Goal: Task Accomplishment & Management: Manage account settings

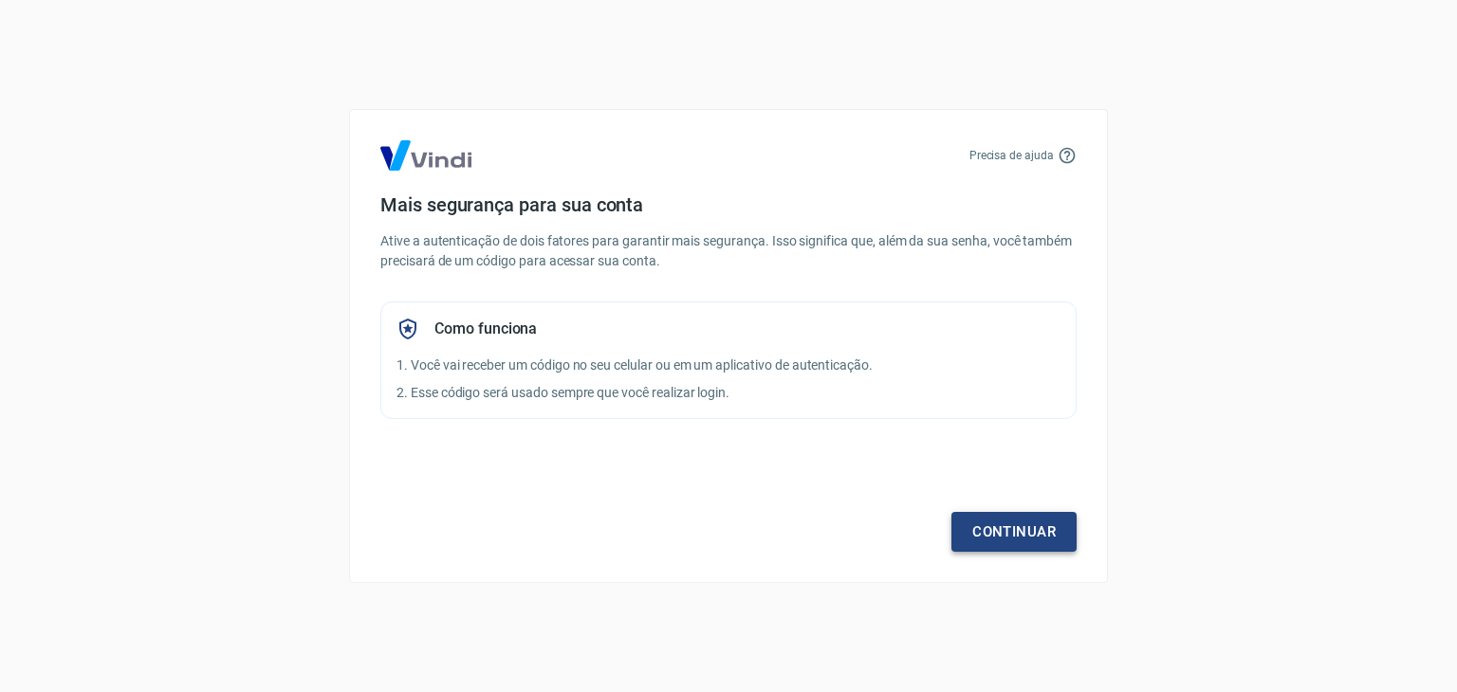
click at [1001, 524] on link "Continuar" at bounding box center [1013, 532] width 125 height 40
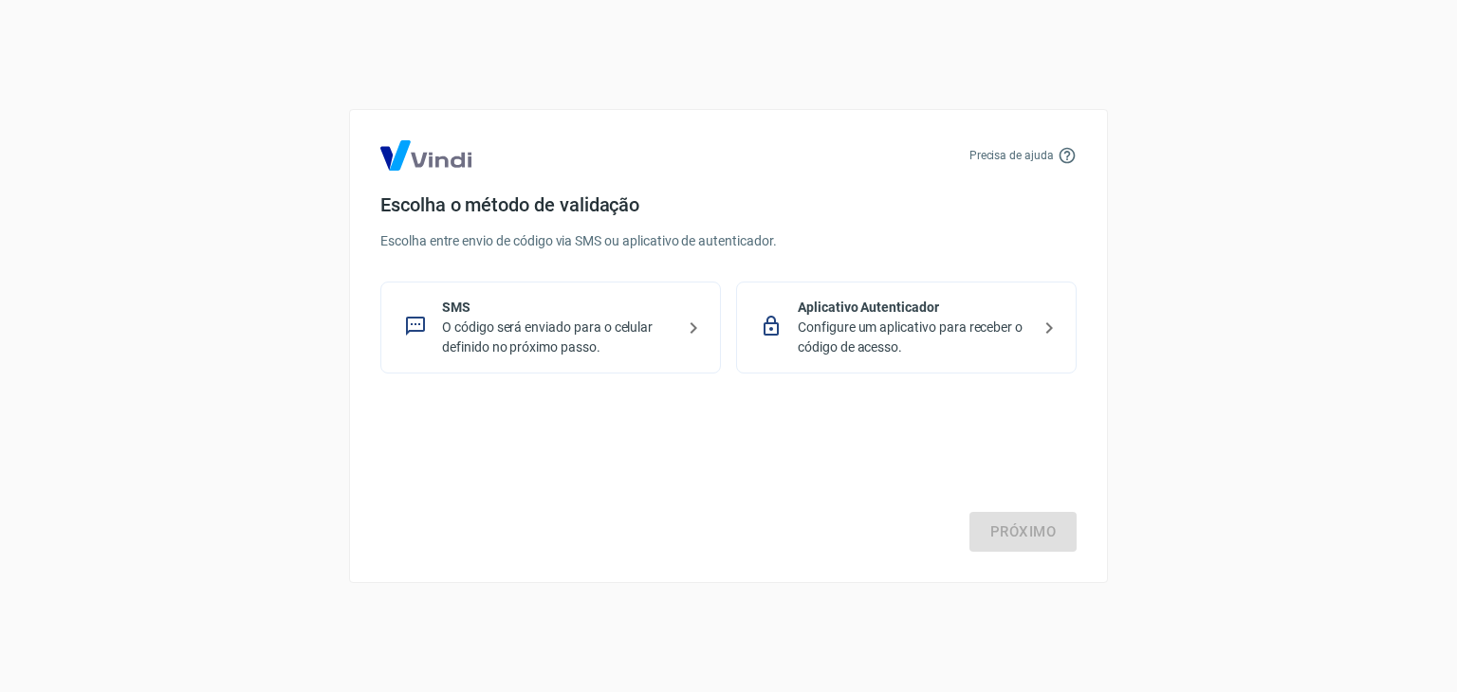
click at [564, 328] on p "O código será enviado para o celular definido no próximo passo." at bounding box center [558, 338] width 232 height 40
click at [1044, 530] on link "Próximo" at bounding box center [1022, 532] width 107 height 40
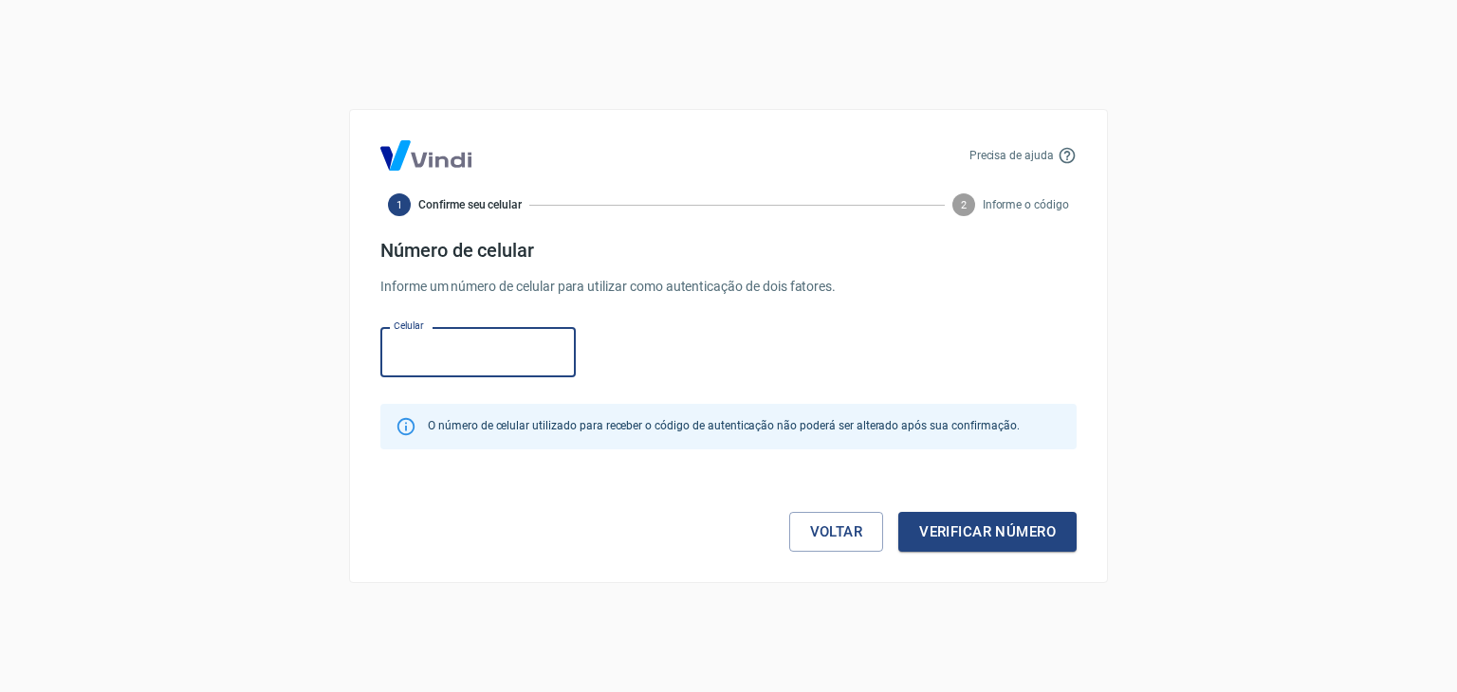
click at [491, 353] on input "Celular" at bounding box center [477, 352] width 195 height 50
type input "(31) 99594-7272"
click at [1046, 526] on button "Verificar número" at bounding box center [987, 532] width 178 height 40
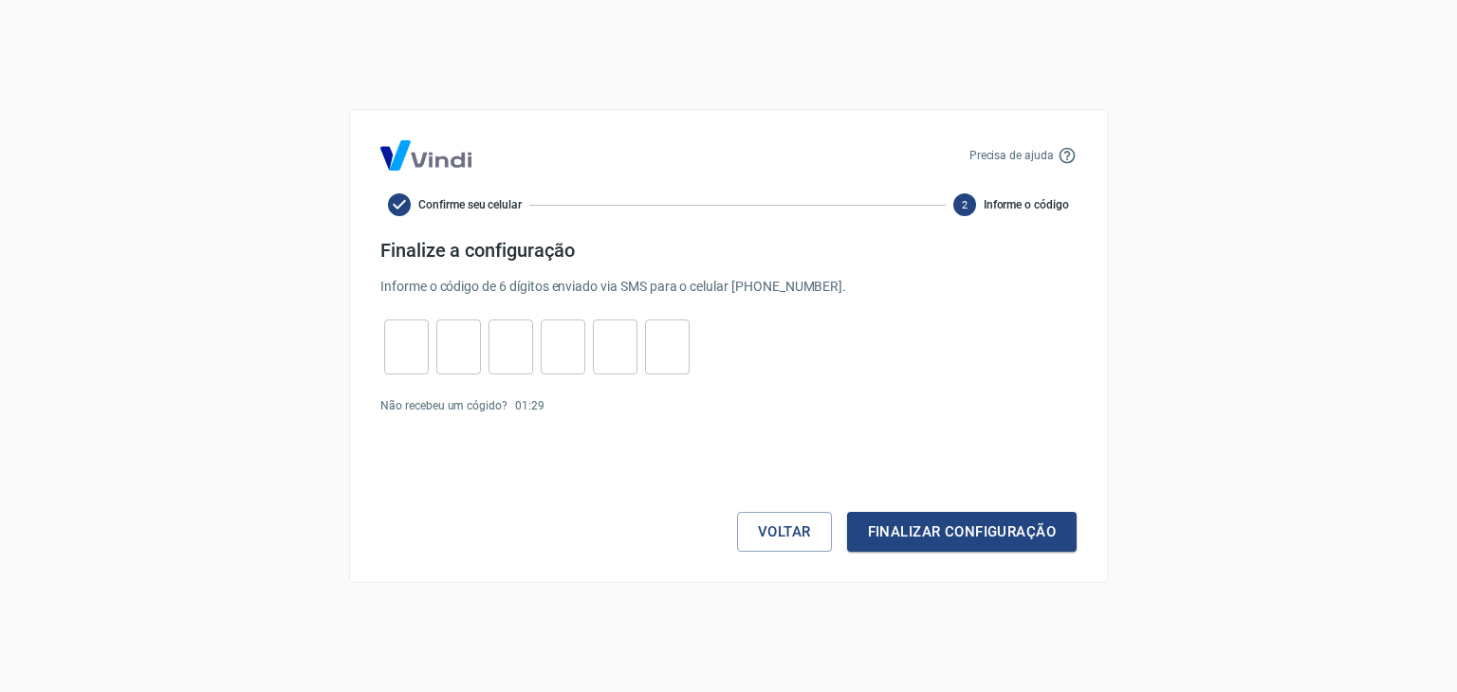
click at [409, 350] on input "tel" at bounding box center [406, 347] width 45 height 41
type input "7"
type input "3"
type input "8"
type input "9"
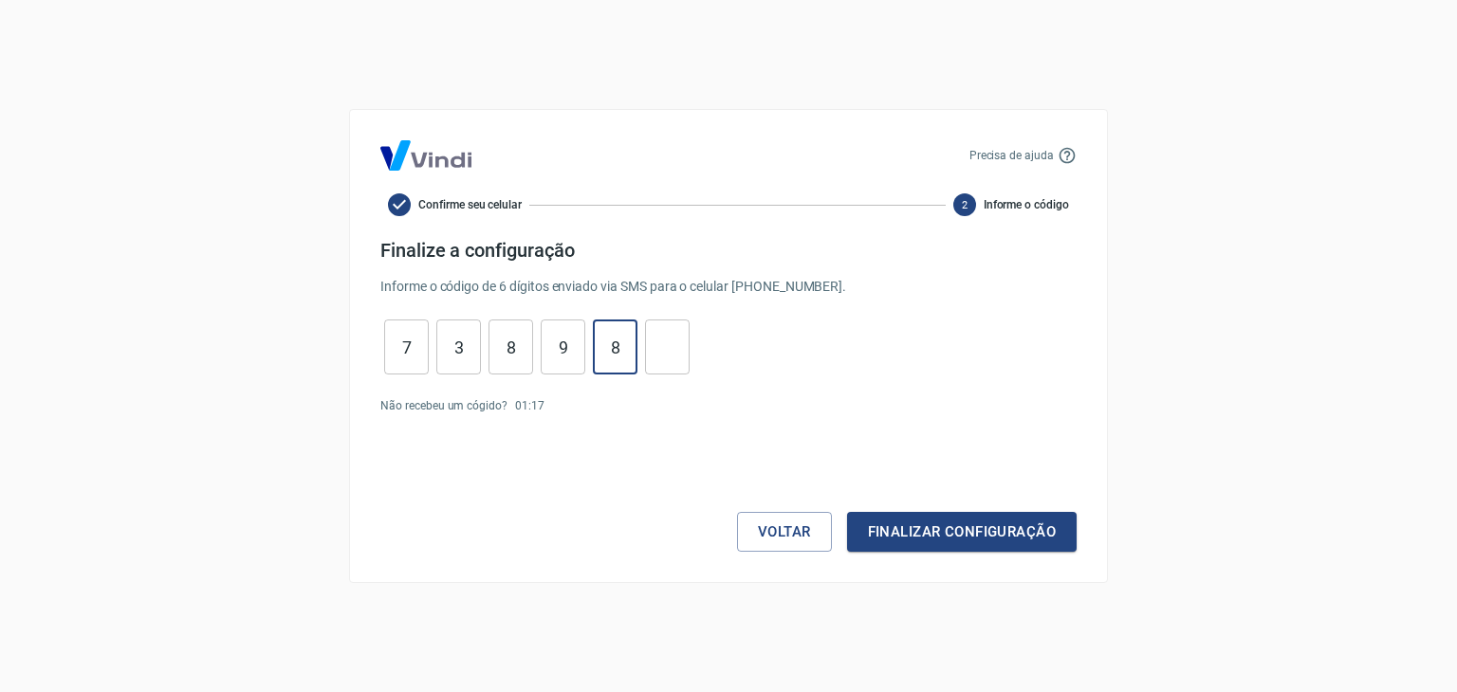
type input "8"
click at [936, 520] on button "Finalizar configuração" at bounding box center [961, 532] width 229 height 40
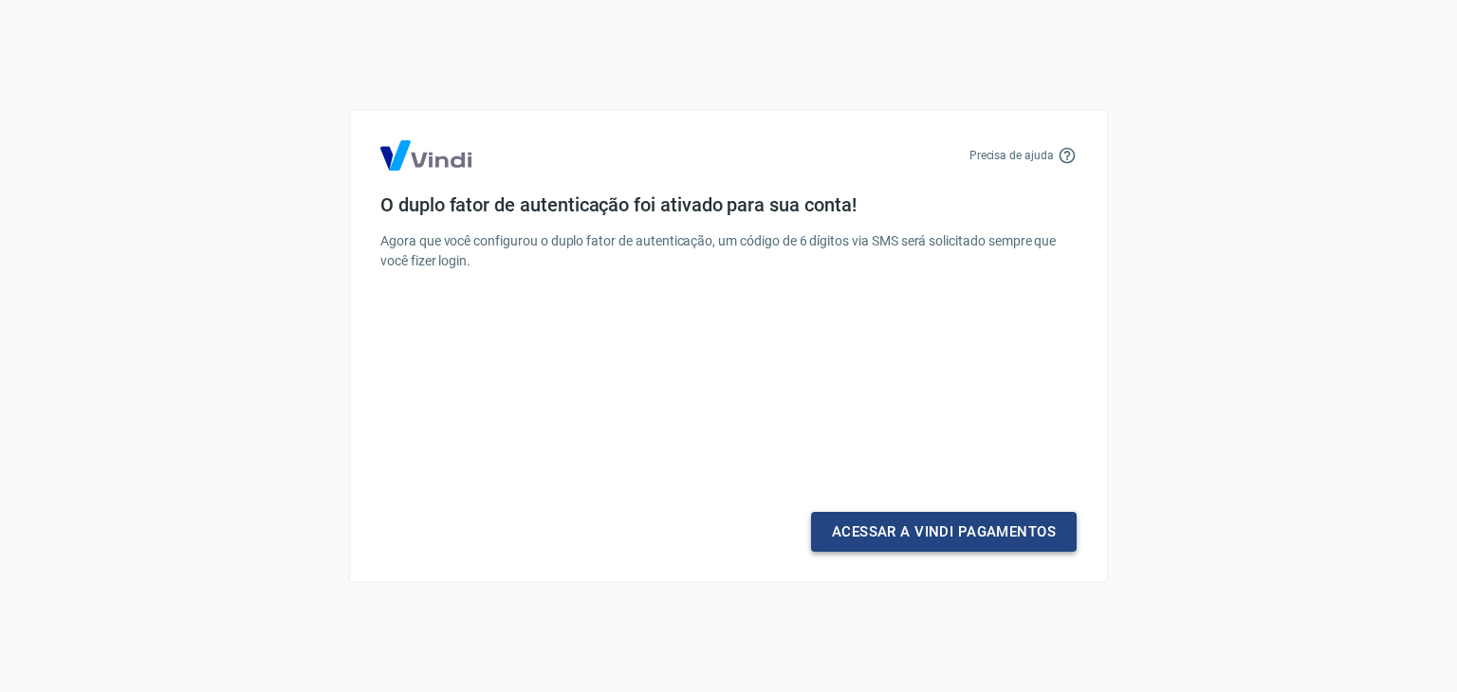
click at [948, 534] on link "Acessar a Vindi Pagamentos" at bounding box center [944, 532] width 266 height 40
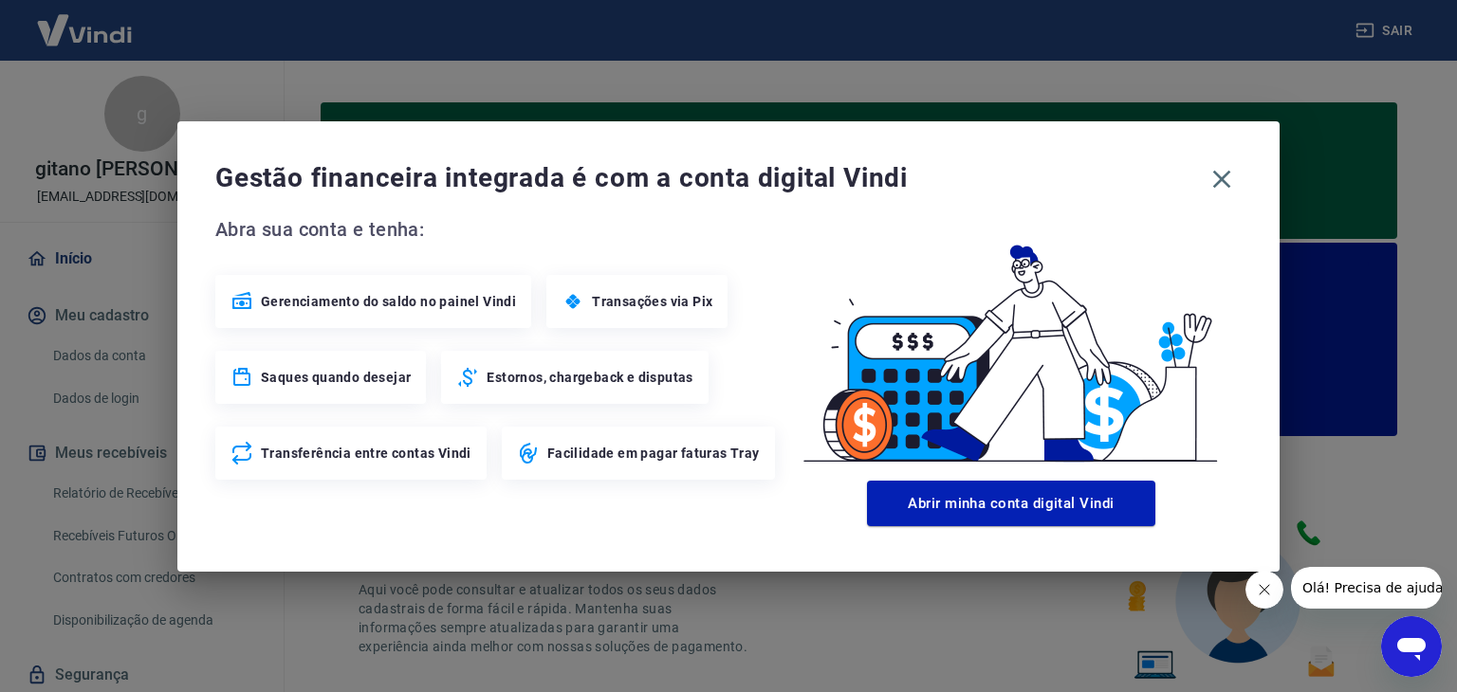
click at [644, 298] on span "Transações via Pix" at bounding box center [652, 301] width 120 height 19
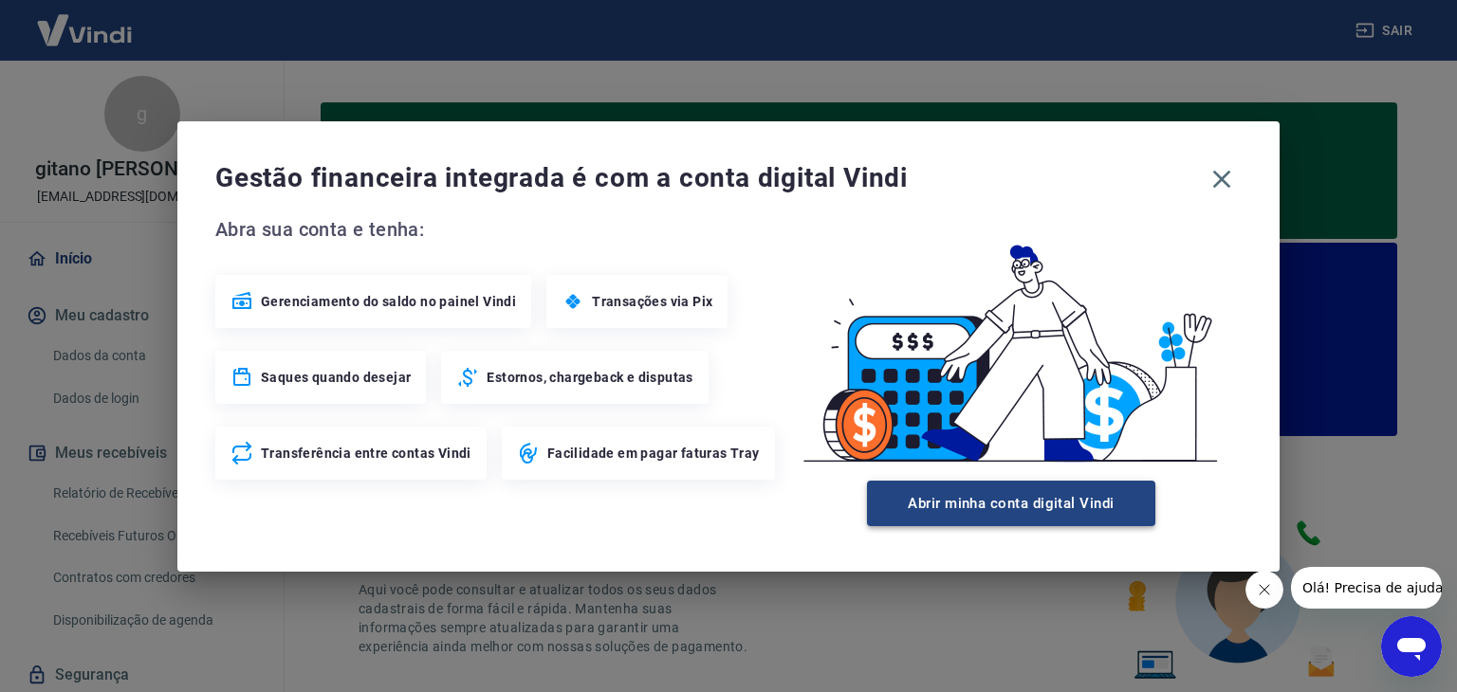
click at [1002, 494] on button "Abrir minha conta digital Vindi" at bounding box center [1011, 504] width 288 height 46
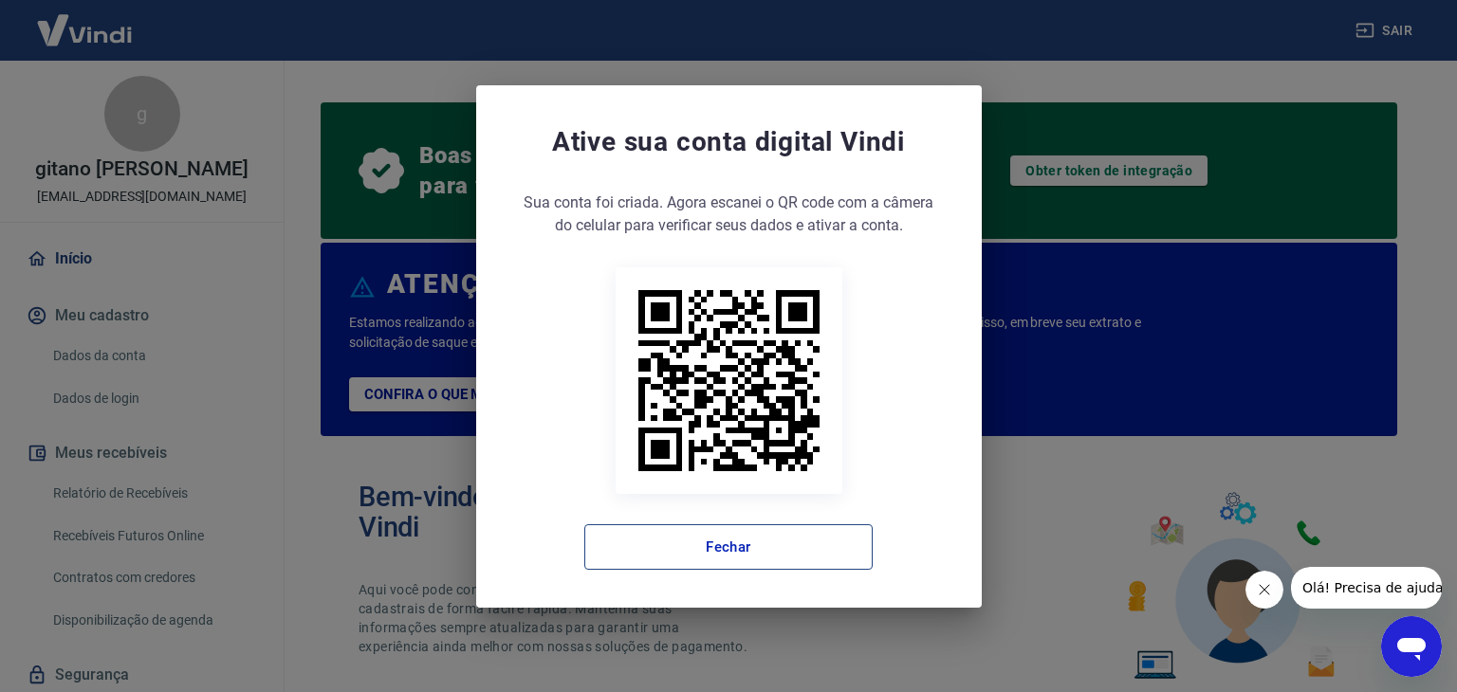
click at [825, 556] on button "Fechar" at bounding box center [728, 547] width 288 height 46
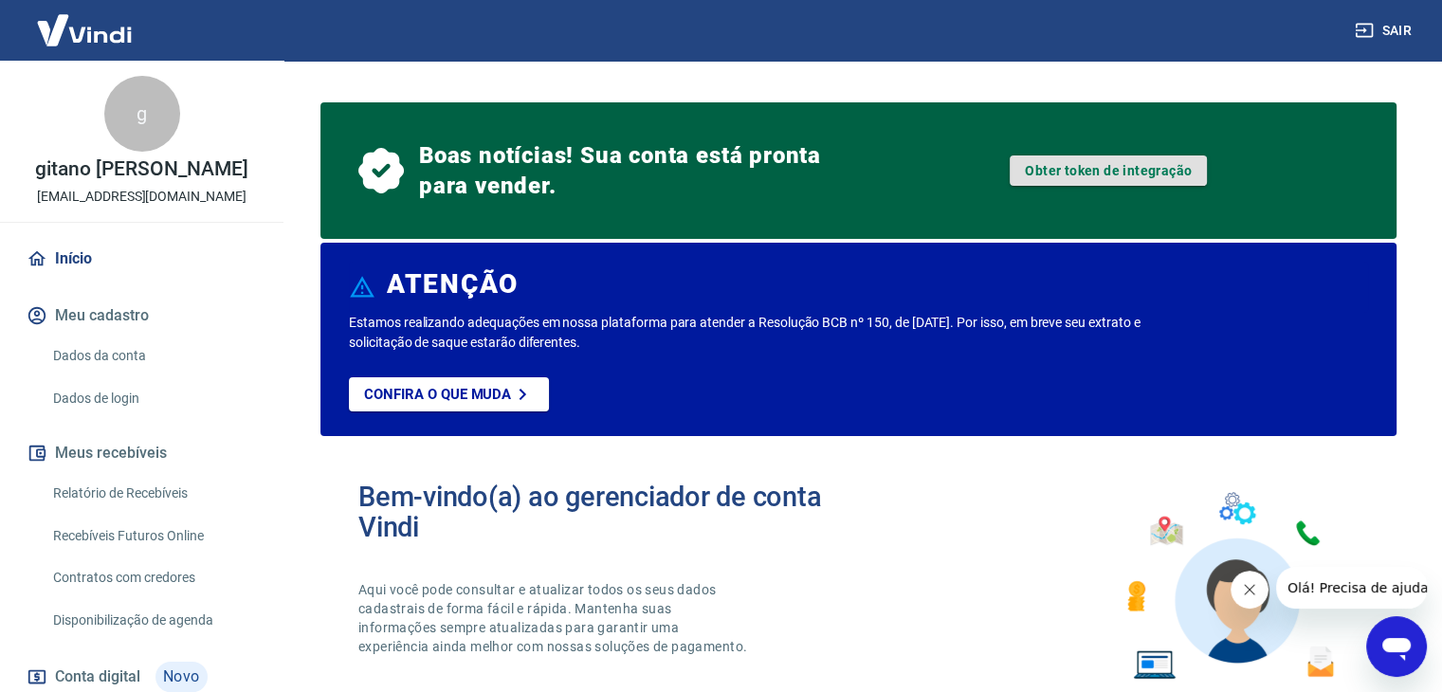
click at [1108, 170] on link "Obter token de integração" at bounding box center [1108, 171] width 197 height 30
